Goal: Information Seeking & Learning: Find specific fact

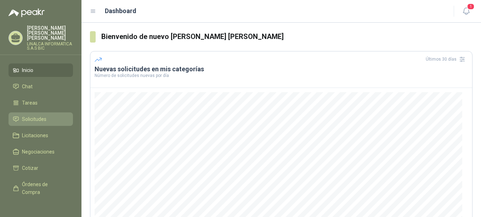
click at [43, 117] on span "Solicitudes" at bounding box center [34, 119] width 24 height 8
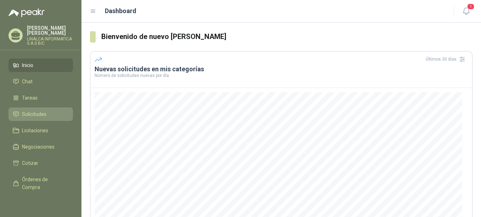
click at [34, 111] on span "Solicitudes" at bounding box center [34, 114] width 24 height 8
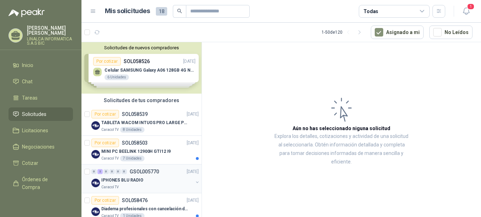
scroll to position [35, 0]
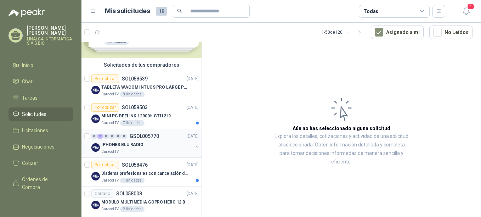
click at [142, 145] on div "IPHONES BLU RADIO" at bounding box center [147, 144] width 92 height 9
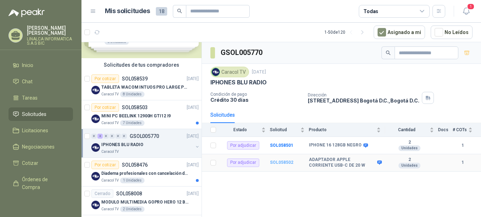
click at [281, 162] on b "SOL058502" at bounding box center [281, 162] width 23 height 5
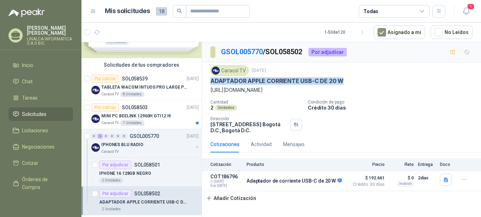
drag, startPoint x: 212, startPoint y: 82, endPoint x: 350, endPoint y: 79, distance: 137.6
click at [350, 79] on div "ADAPTADOR APPLE CORRIENTE USB-C DE 20 W" at bounding box center [342, 80] width 262 height 7
drag, startPoint x: 350, startPoint y: 79, endPoint x: 340, endPoint y: 80, distance: 10.1
copy p "ADAPTADOR APPLE CORRIENTE USB-C DE 20 W"
click at [369, 68] on div "Caracol TV [DATE]" at bounding box center [342, 70] width 262 height 11
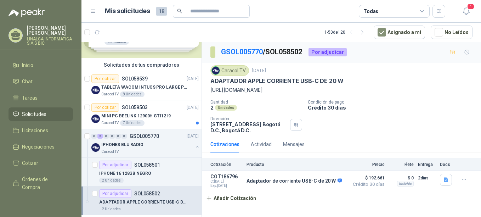
drag, startPoint x: 212, startPoint y: 79, endPoint x: 336, endPoint y: 210, distance: 180.5
click at [336, 210] on div "GSOL005770 / SOL058502 Por adjudicar Caracol TV [DATE] ADAPTADOR APPLE CORRIENT…" at bounding box center [341, 130] width 279 height 177
copy div "ADAPTADOR APPLE CORRIENTE USB-C DE 20 W [URL][DOMAIN_NAME] Cantidad 2 Unidades …"
drag, startPoint x: 216, startPoint y: 87, endPoint x: 213, endPoint y: 85, distance: 3.6
click at [216, 87] on p "[URL][DOMAIN_NAME]" at bounding box center [342, 90] width 262 height 8
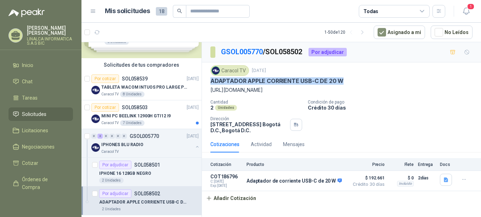
drag, startPoint x: 210, startPoint y: 81, endPoint x: 351, endPoint y: 78, distance: 140.4
click at [351, 78] on div "Caracol TV [DATE] ADAPTADOR APPLE CORRIENTE USB-C DE 20 W [URL][DOMAIN_NAME] Ca…" at bounding box center [341, 99] width 279 height 74
drag, startPoint x: 351, startPoint y: 78, endPoint x: 340, endPoint y: 80, distance: 11.2
copy p "ADAPTADOR APPLE CORRIENTE USB-C DE 20 W"
click at [332, 181] on button "Detalles" at bounding box center [328, 181] width 33 height 10
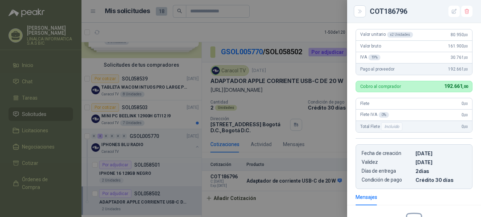
scroll to position [48, 0]
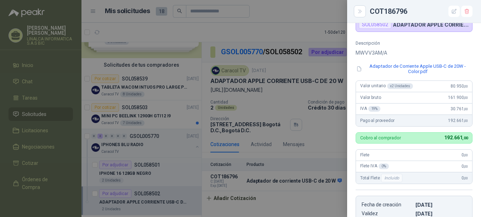
click at [318, 122] on div at bounding box center [240, 108] width 481 height 217
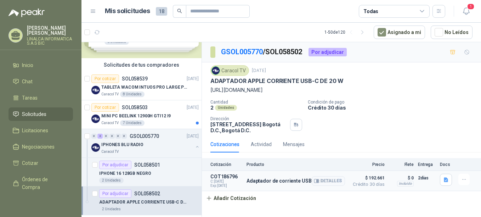
click at [227, 179] on p "COT186796" at bounding box center [227, 177] width 32 height 6
click at [261, 181] on p "Adaptador de corriente USB-C de 20 W" at bounding box center [294, 181] width 95 height 6
click at [330, 181] on button "Detalles" at bounding box center [328, 181] width 33 height 10
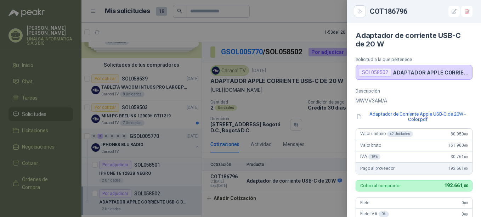
scroll to position [0, 0]
click at [331, 129] on div at bounding box center [240, 108] width 481 height 217
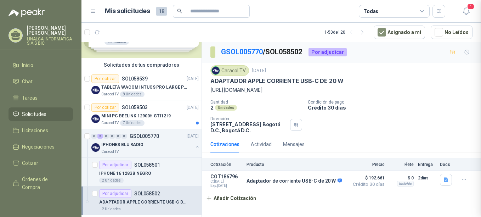
scroll to position [190, 0]
click at [227, 177] on p "COT186796" at bounding box center [227, 177] width 32 height 6
click at [270, 181] on p "Adaptador de corriente USB-C de 20 W" at bounding box center [294, 181] width 95 height 6
click at [323, 181] on button "Detalles" at bounding box center [328, 181] width 33 height 10
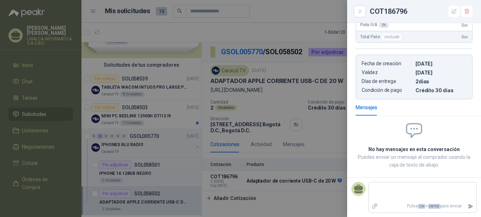
scroll to position [84, 0]
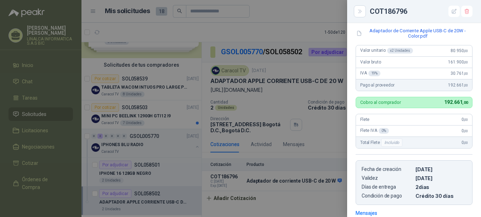
click at [321, 126] on div at bounding box center [240, 108] width 481 height 217
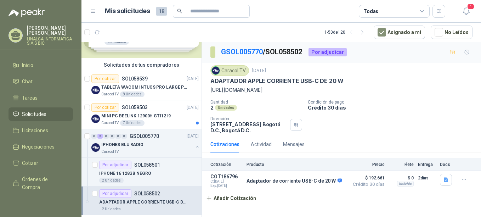
click at [392, 124] on div "Cantidad 2 Unidades Condición de pago Crédito 30 días Dirección [STREET_ADDRESS…" at bounding box center [342, 117] width 262 height 34
click at [226, 177] on p "COT186796" at bounding box center [227, 177] width 32 height 6
click at [263, 181] on p "Adaptador de corriente USB-C de 20 W" at bounding box center [294, 181] width 95 height 6
click at [297, 180] on p "Adaptador de corriente USB-C de 20 W" at bounding box center [294, 181] width 95 height 6
click at [223, 175] on p "COT186796" at bounding box center [227, 177] width 32 height 6
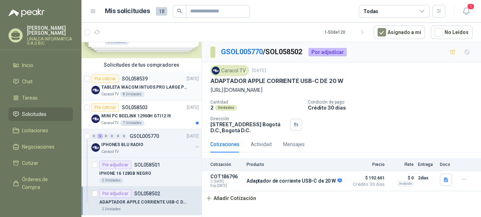
click at [137, 82] on div "Por cotizar SOL058539" at bounding box center [119, 78] width 56 height 9
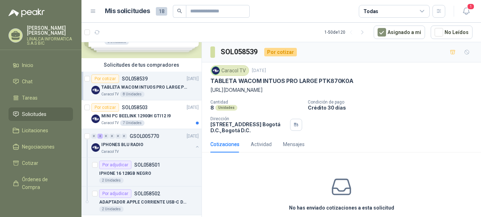
click at [323, 90] on p "[URL][DOMAIN_NAME]" at bounding box center [342, 90] width 262 height 8
drag, startPoint x: 215, startPoint y: 89, endPoint x: 470, endPoint y: 88, distance: 254.5
click at [470, 88] on div "Caracol TV [DATE] TABLETA WACOM INTUOS PRO LARGE PTK870K0A [URL][DOMAIN_NAME] C…" at bounding box center [341, 99] width 279 height 74
drag, startPoint x: 470, startPoint y: 88, endPoint x: 438, endPoint y: 89, distance: 31.9
copy p "[URL][DOMAIN_NAME]"
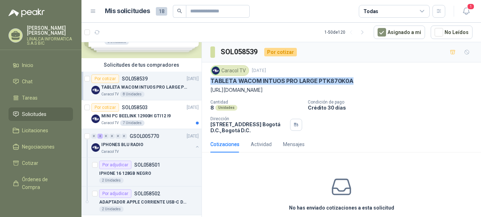
drag, startPoint x: 209, startPoint y: 79, endPoint x: 356, endPoint y: 83, distance: 146.4
click at [356, 83] on div "Caracol TV [DATE] TABLETA WACOM INTUOS PRO LARGE PTK870K0A [URL][DOMAIN_NAME] C…" at bounding box center [341, 99] width 279 height 74
drag, startPoint x: 356, startPoint y: 83, endPoint x: 334, endPoint y: 79, distance: 22.3
copy p "TABLETA WACOM INTUOS PRO LARGE PTK870K0A"
